Goal: Task Accomplishment & Management: Manage account settings

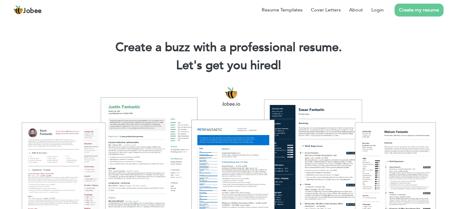
click at [406, 8] on link "Create my resume" at bounding box center [418, 10] width 49 height 13
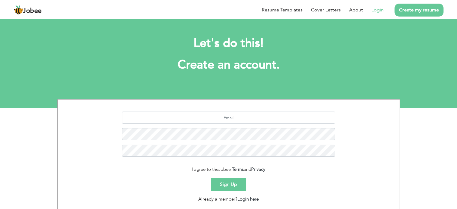
click at [377, 8] on link "Login" at bounding box center [377, 9] width 12 height 7
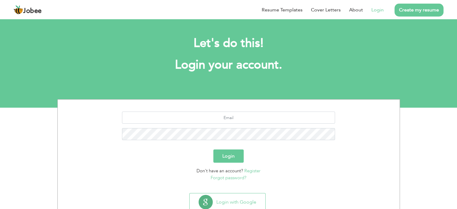
scroll to position [19, 0]
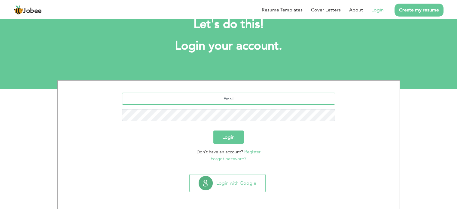
click at [218, 101] on input "text" at bounding box center [228, 99] width 213 height 12
click at [231, 159] on link "Forgot password?" at bounding box center [229, 159] width 36 height 6
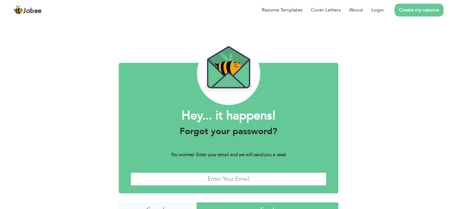
scroll to position [15, 0]
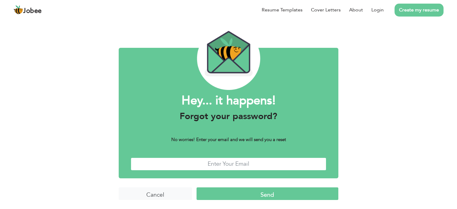
click at [205, 164] on input "text" at bounding box center [229, 163] width 196 height 13
type input "dearumer99@gmail.com"
click at [226, 192] on input "Send" at bounding box center [267, 193] width 142 height 13
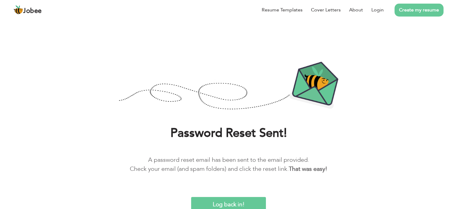
scroll to position [1, 0]
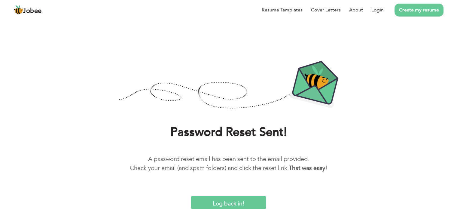
click at [209, 203] on input "Log back in!" at bounding box center [228, 202] width 75 height 13
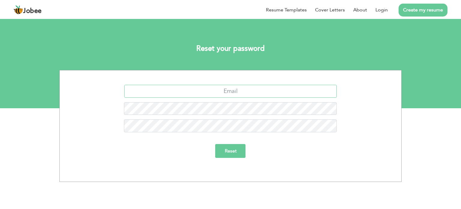
click at [217, 93] on input "text" at bounding box center [230, 91] width 213 height 13
type input "[EMAIL_ADDRESS][DOMAIN_NAME]"
click at [216, 144] on input "Reset" at bounding box center [231, 151] width 30 height 14
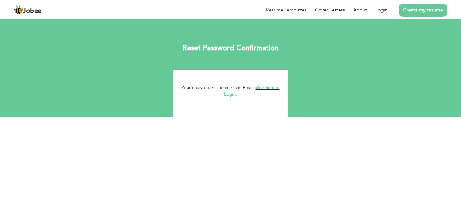
click at [263, 88] on link "click here to Login." at bounding box center [252, 90] width 56 height 13
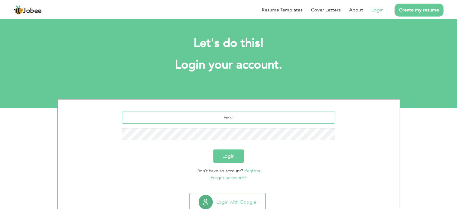
click at [224, 113] on input "text" at bounding box center [228, 117] width 213 height 12
type input "[EMAIL_ADDRESS][DOMAIN_NAME]"
click at [213, 149] on button "Login" at bounding box center [228, 155] width 30 height 13
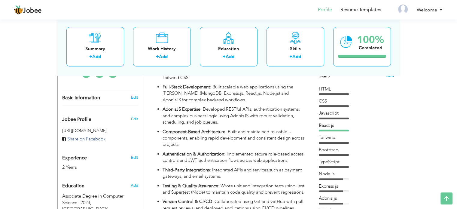
scroll to position [157, 0]
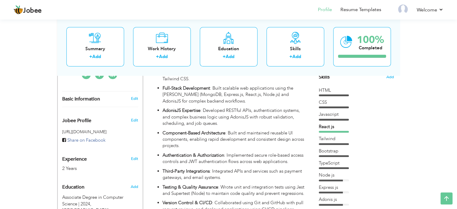
click at [330, 131] on div at bounding box center [334, 132] width 30 height 2
click at [325, 115] on div "Javascript" at bounding box center [356, 114] width 75 height 6
click at [377, 120] on div "Javascript" at bounding box center [356, 115] width 75 height 9
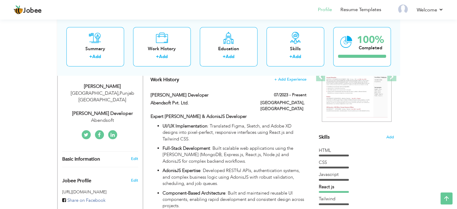
scroll to position [0, 0]
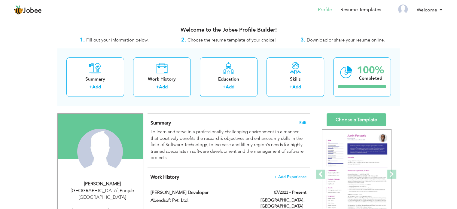
drag, startPoint x: 316, startPoint y: 110, endPoint x: 414, endPoint y: 177, distance: 118.5
click at [393, 176] on span at bounding box center [391, 173] width 9 height 9
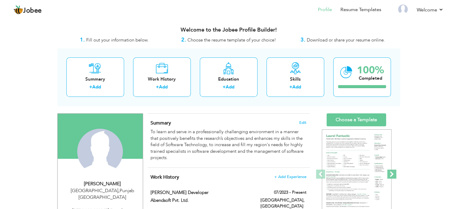
click at [393, 176] on span at bounding box center [391, 173] width 9 height 9
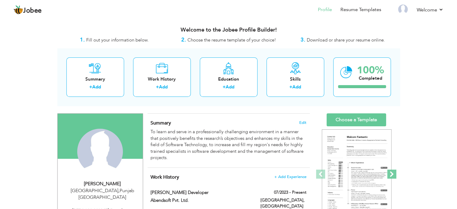
click at [393, 176] on span at bounding box center [391, 173] width 9 height 9
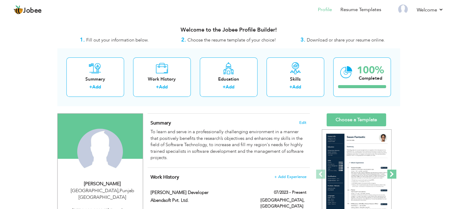
click at [393, 176] on span at bounding box center [391, 173] width 9 height 9
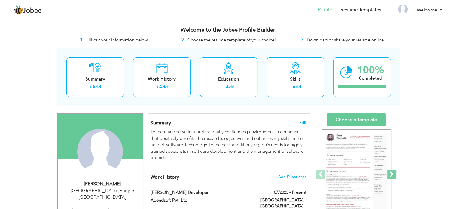
click at [393, 176] on span at bounding box center [391, 173] width 9 height 9
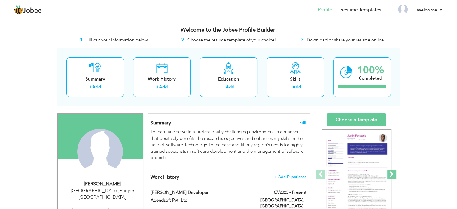
click at [393, 176] on span at bounding box center [391, 173] width 9 height 9
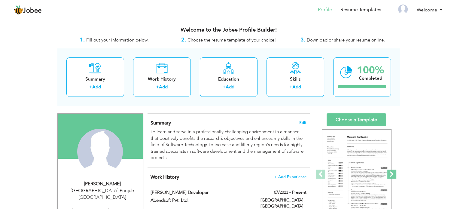
click at [393, 176] on span at bounding box center [391, 173] width 9 height 9
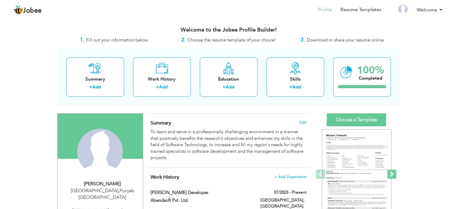
click at [393, 176] on span at bounding box center [391, 173] width 9 height 9
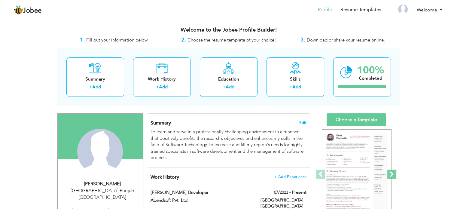
click at [393, 176] on span at bounding box center [391, 173] width 9 height 9
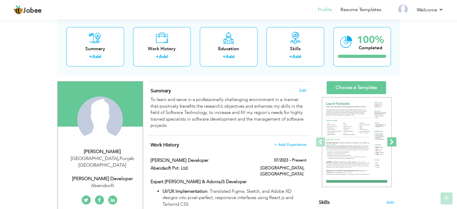
scroll to position [36, 0]
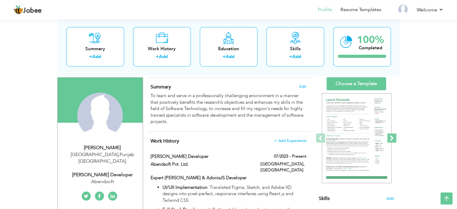
click at [390, 136] on span at bounding box center [391, 137] width 9 height 9
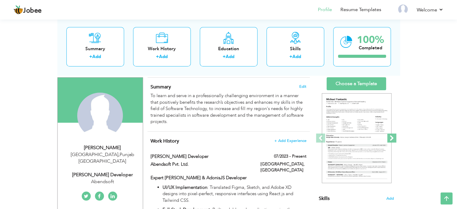
click at [390, 136] on span at bounding box center [391, 137] width 9 height 9
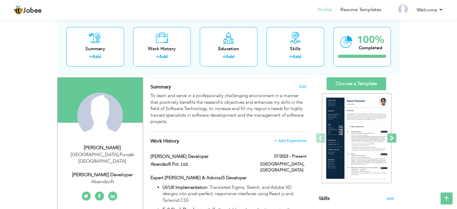
click at [390, 136] on span at bounding box center [391, 137] width 9 height 9
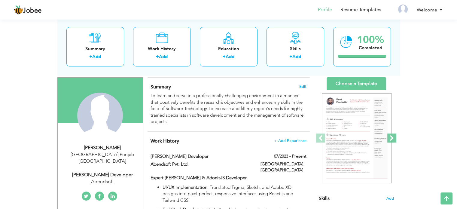
click at [390, 136] on span at bounding box center [391, 137] width 9 height 9
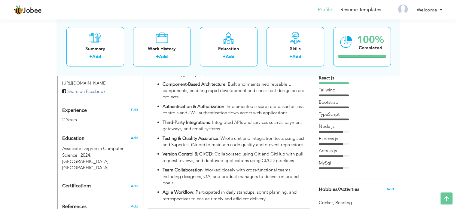
scroll to position [207, 0]
drag, startPoint x: 352, startPoint y: 166, endPoint x: 318, endPoint y: 123, distance: 54.0
click at [319, 123] on div "HTML CSS Javascript React js MySql" at bounding box center [356, 103] width 75 height 131
drag, startPoint x: 318, startPoint y: 123, endPoint x: 350, endPoint y: 167, distance: 53.4
click at [350, 167] on div "HTML CSS Javascript React js MySql" at bounding box center [356, 103] width 75 height 131
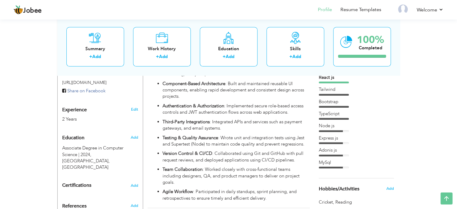
drag, startPoint x: 350, startPoint y: 167, endPoint x: 318, endPoint y: 123, distance: 53.4
click at [319, 123] on div "HTML CSS Javascript React js MySql" at bounding box center [356, 103] width 75 height 131
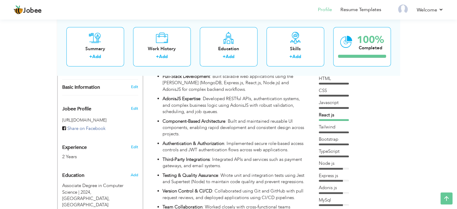
scroll to position [169, 0]
click at [441, 195] on icon at bounding box center [446, 198] width 12 height 12
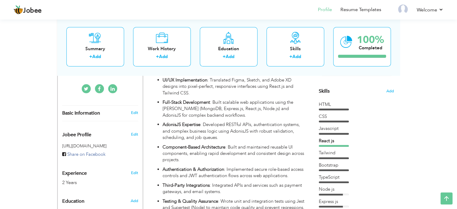
scroll to position [0, 0]
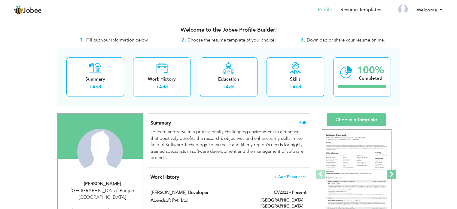
click at [391, 171] on span at bounding box center [391, 173] width 9 height 9
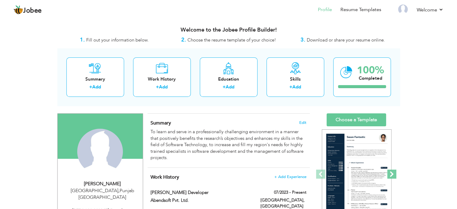
click at [391, 171] on span at bounding box center [391, 173] width 9 height 9
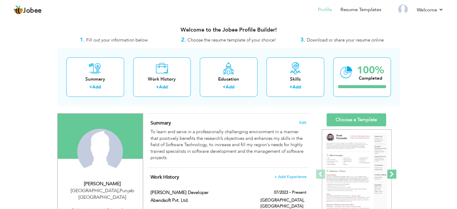
click at [391, 171] on span at bounding box center [391, 173] width 9 height 9
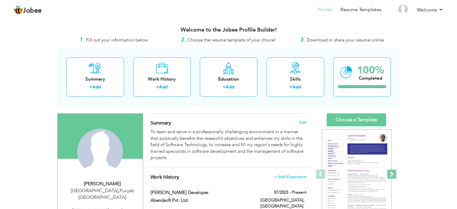
click at [391, 171] on span at bounding box center [391, 173] width 9 height 9
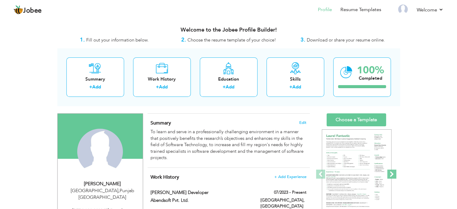
click at [391, 171] on span at bounding box center [391, 173] width 9 height 9
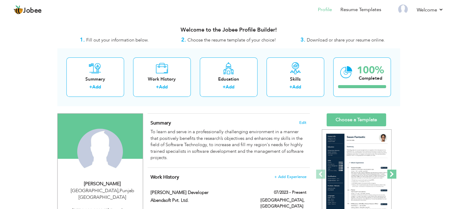
click at [391, 171] on span at bounding box center [391, 173] width 9 height 9
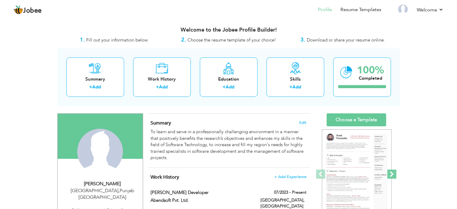
click at [391, 171] on span at bounding box center [391, 173] width 9 height 9
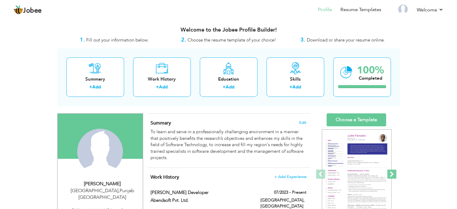
click at [391, 171] on span at bounding box center [391, 173] width 9 height 9
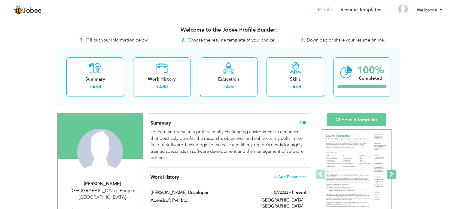
click at [391, 171] on span at bounding box center [391, 173] width 9 height 9
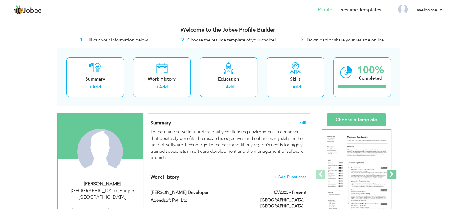
click at [391, 171] on span at bounding box center [391, 173] width 9 height 9
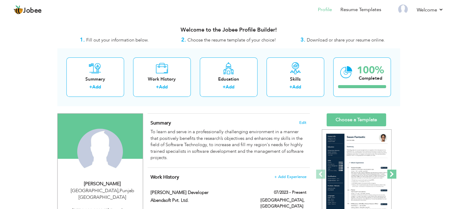
click at [391, 171] on span at bounding box center [391, 173] width 9 height 9
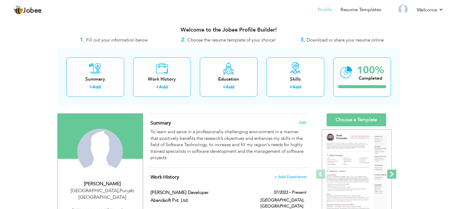
click at [391, 171] on span at bounding box center [391, 173] width 9 height 9
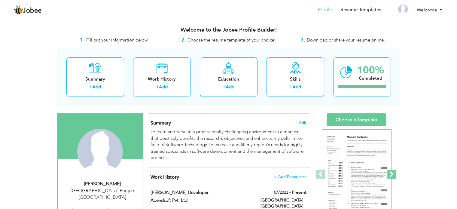
click at [391, 171] on span at bounding box center [391, 173] width 9 height 9
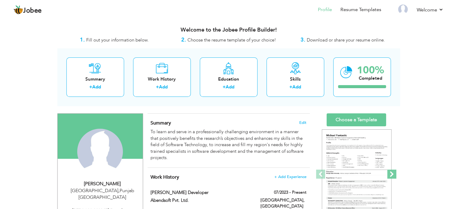
click at [391, 171] on span at bounding box center [391, 173] width 9 height 9
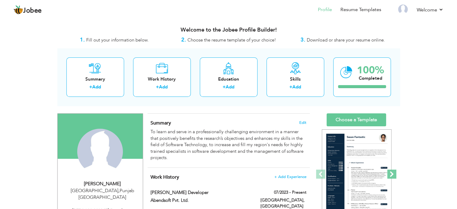
click at [391, 171] on span at bounding box center [391, 173] width 9 height 9
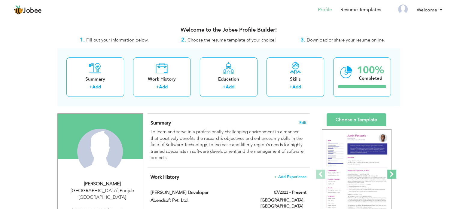
click at [391, 171] on span at bounding box center [391, 173] width 9 height 9
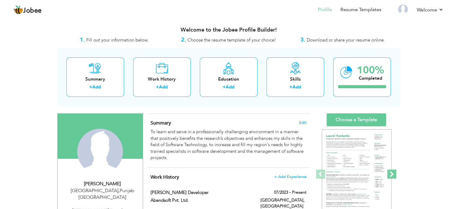
click at [391, 171] on span at bounding box center [391, 173] width 9 height 9
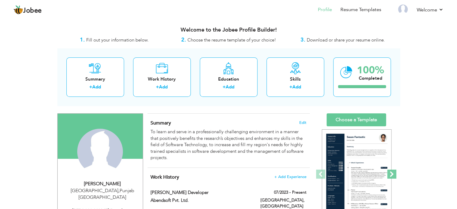
click at [391, 171] on span at bounding box center [391, 173] width 9 height 9
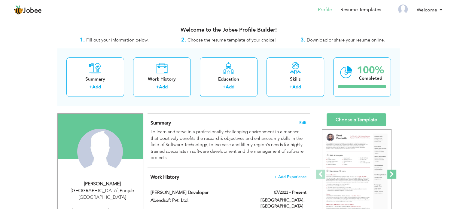
click at [391, 171] on span at bounding box center [391, 173] width 9 height 9
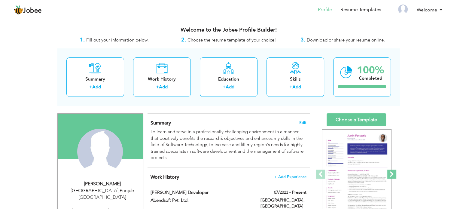
click at [391, 171] on span at bounding box center [391, 173] width 9 height 9
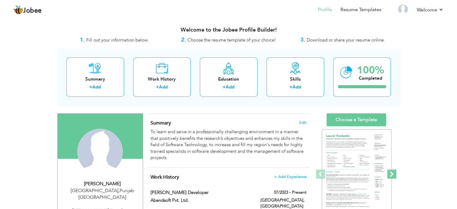
click at [391, 171] on span at bounding box center [391, 173] width 9 height 9
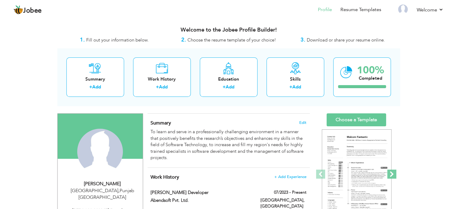
click at [391, 171] on span at bounding box center [391, 173] width 9 height 9
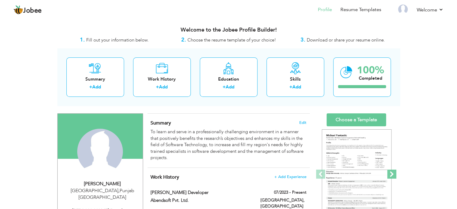
click at [391, 171] on span at bounding box center [391, 173] width 9 height 9
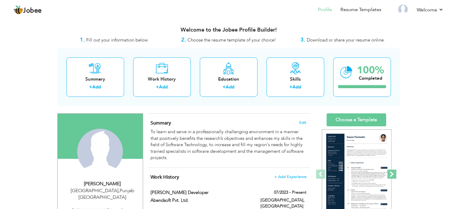
click at [391, 171] on span at bounding box center [391, 173] width 9 height 9
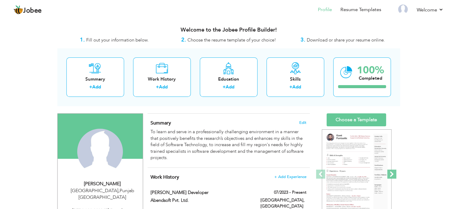
click at [391, 171] on span at bounding box center [391, 173] width 9 height 9
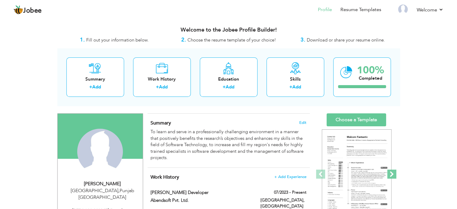
click at [391, 171] on span at bounding box center [391, 173] width 9 height 9
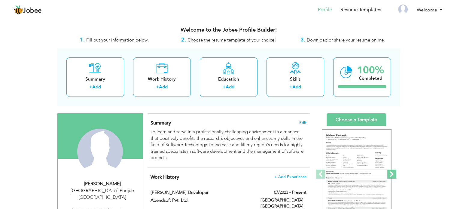
click at [391, 171] on span at bounding box center [391, 173] width 9 height 9
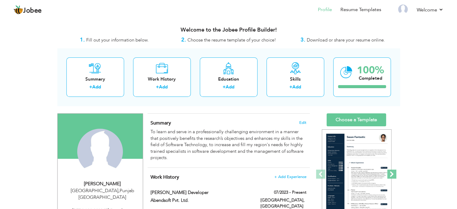
click at [391, 171] on span at bounding box center [391, 173] width 9 height 9
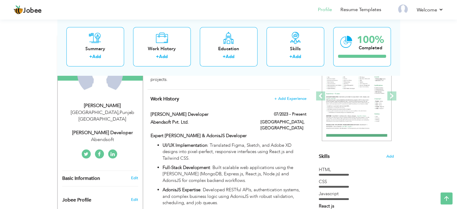
scroll to position [76, 0]
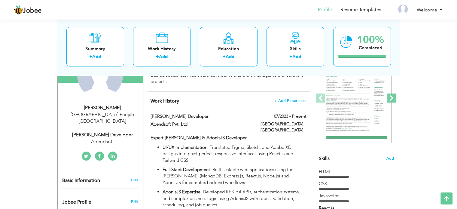
click at [390, 94] on span at bounding box center [391, 97] width 9 height 9
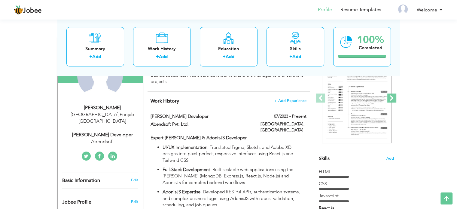
click at [390, 94] on span at bounding box center [391, 97] width 9 height 9
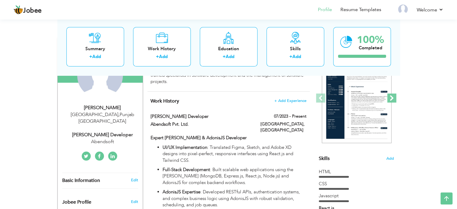
click at [390, 94] on span at bounding box center [391, 97] width 9 height 9
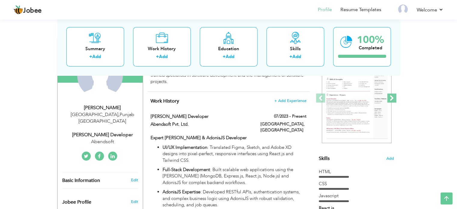
click at [390, 94] on span at bounding box center [391, 97] width 9 height 9
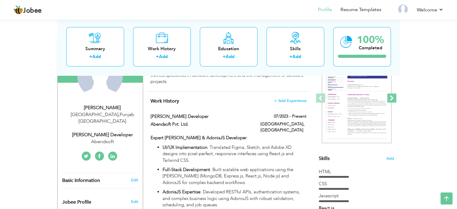
click at [390, 94] on span at bounding box center [391, 97] width 9 height 9
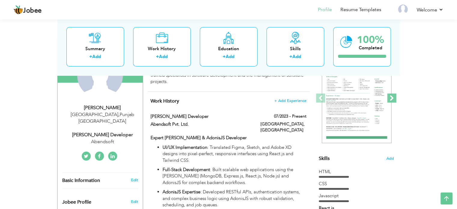
click at [390, 94] on span at bounding box center [391, 97] width 9 height 9
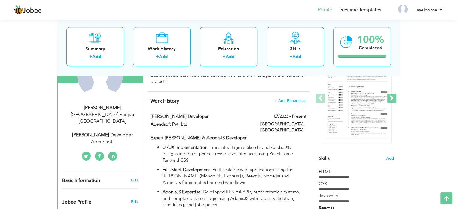
click at [390, 94] on span at bounding box center [391, 97] width 9 height 9
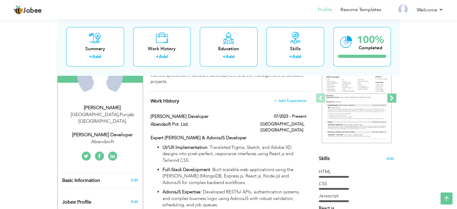
click at [390, 94] on span at bounding box center [391, 97] width 9 height 9
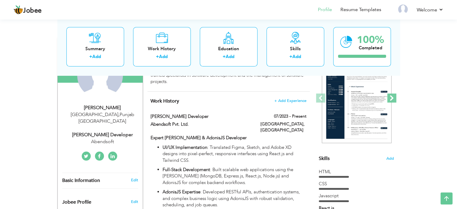
click at [390, 94] on span at bounding box center [391, 97] width 9 height 9
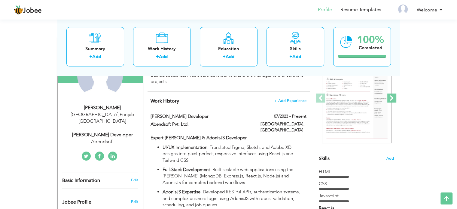
scroll to position [0, 0]
